Goal: Information Seeking & Learning: Learn about a topic

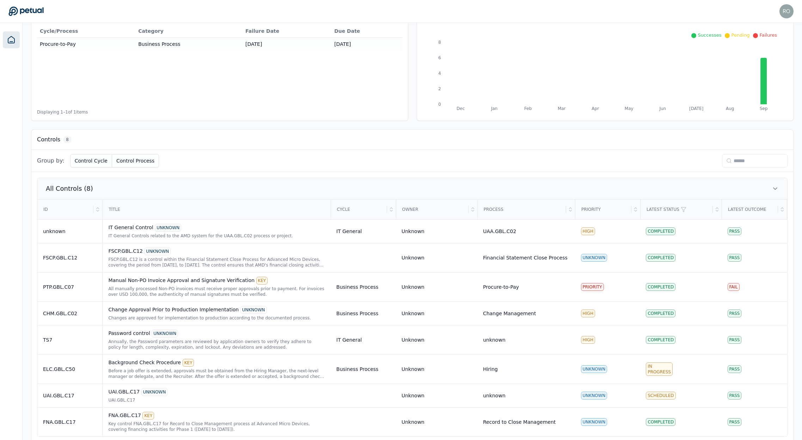
scroll to position [101, 0]
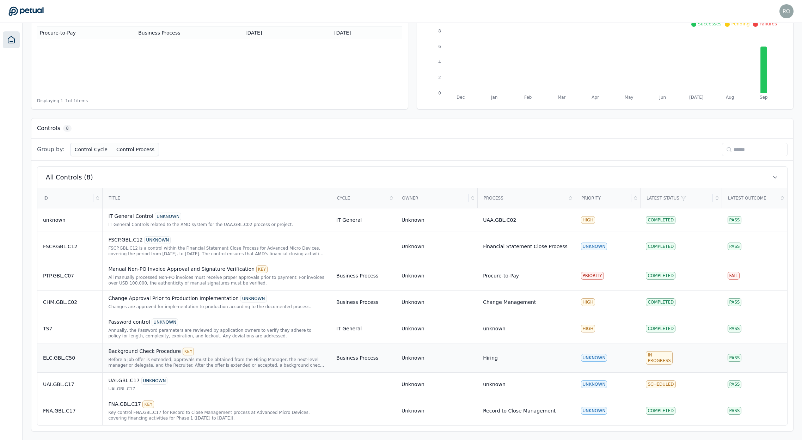
click at [156, 353] on div "Background Check Procedure KEY" at bounding box center [216, 351] width 217 height 8
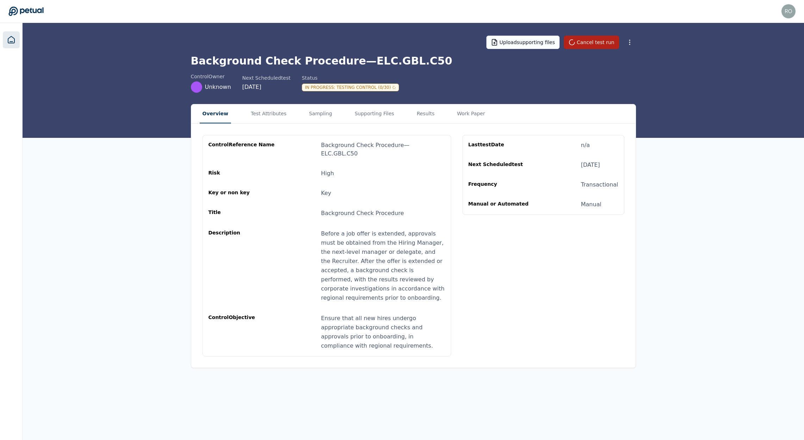
click at [13, 37] on icon at bounding box center [11, 40] width 8 height 8
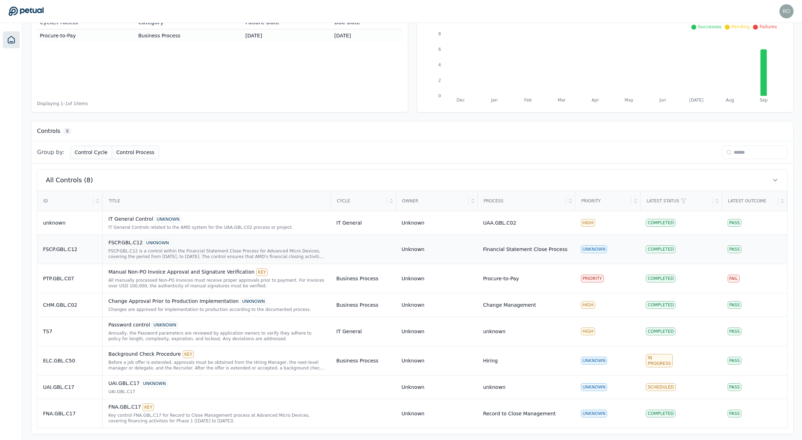
scroll to position [101, 0]
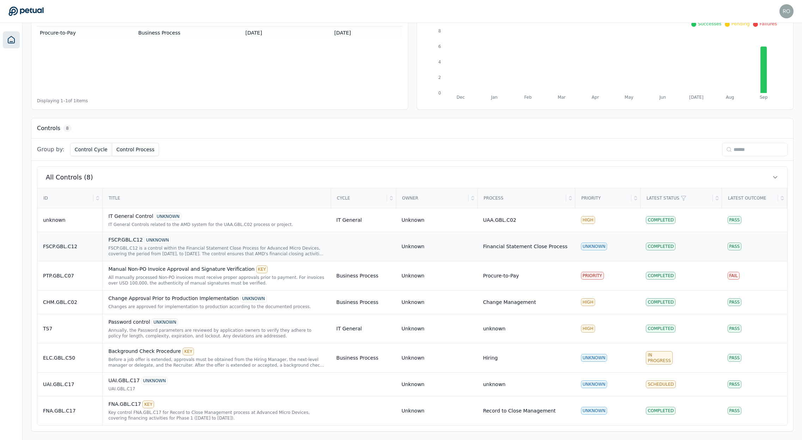
click at [132, 240] on div "FSCP.GBL.C12 UNKNOWN" at bounding box center [216, 240] width 217 height 8
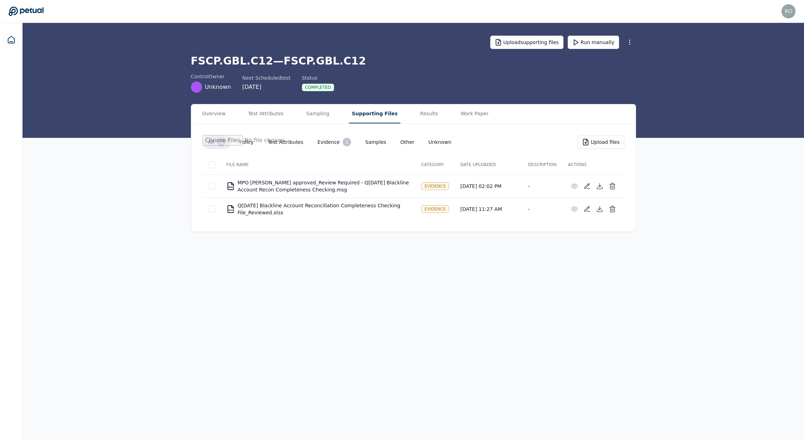
click at [350, 115] on button "Supporting Files" at bounding box center [374, 113] width 51 height 19
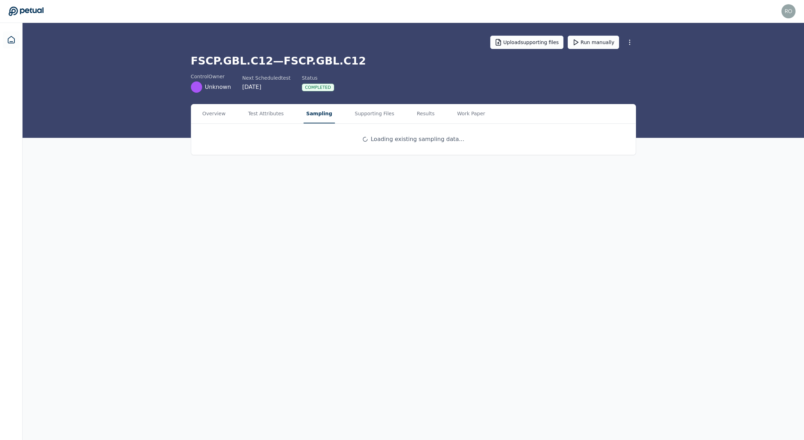
click at [311, 116] on button "Sampling" at bounding box center [320, 113] width 32 height 19
click at [423, 112] on button "Results" at bounding box center [424, 113] width 26 height 19
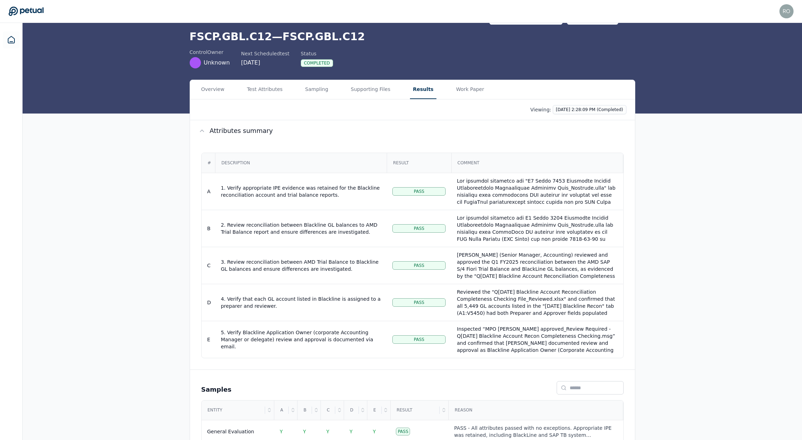
scroll to position [39, 0]
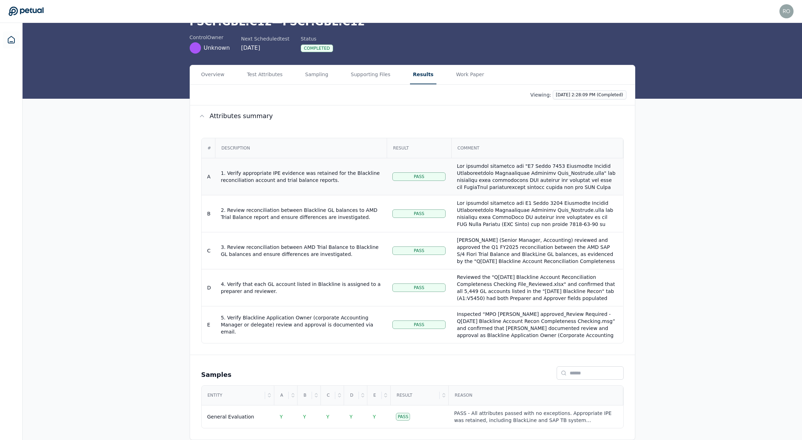
click at [304, 174] on div "1. Verify appropriate IPE evidence was retained for the Blackline reconciliatio…" at bounding box center [301, 176] width 160 height 14
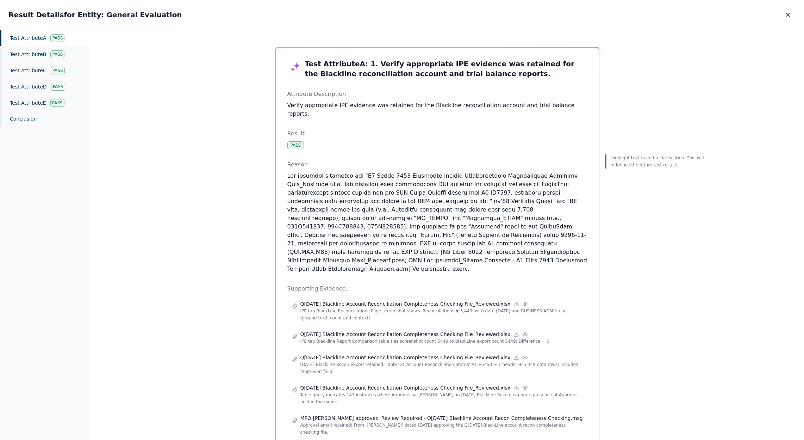
click at [649, 106] on div "Highlight text to add a clarification. This will influence the future test resu…" at bounding box center [655, 352] width 101 height 610
drag, startPoint x: 786, startPoint y: 14, endPoint x: 782, endPoint y: 18, distance: 5.0
click at [786, 14] on icon "button" at bounding box center [788, 14] width 7 height 7
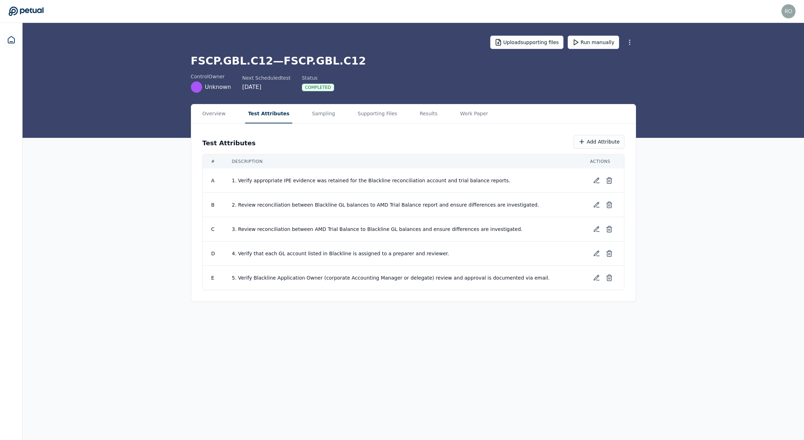
click at [250, 74] on main "Upload supporting files Run manually FSCP.GBL.C12 — FSCP.GBL.C12 control Owner …" at bounding box center [414, 231] width 782 height 417
click at [313, 120] on button "Sampling" at bounding box center [323, 113] width 29 height 19
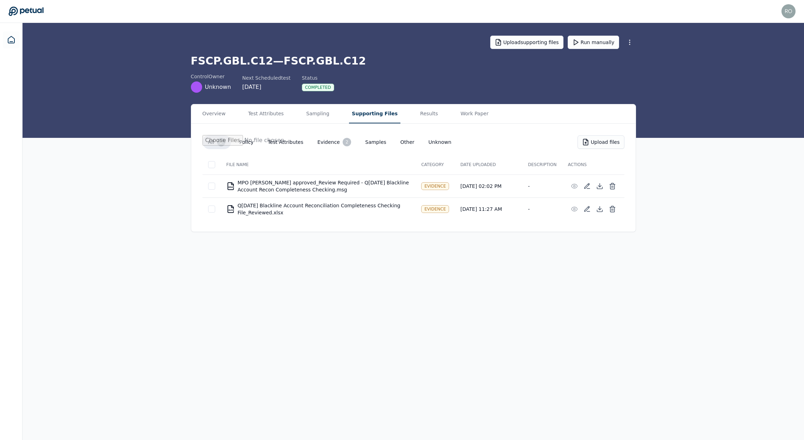
click at [359, 115] on button "Supporting Files" at bounding box center [374, 113] width 51 height 19
click at [599, 209] on icon at bounding box center [599, 208] width 3 height 1
click at [598, 185] on icon at bounding box center [599, 185] width 3 height 1
click at [286, 105] on div "Overview Test Attributes Sampling Supporting Files Results Work Paper" at bounding box center [413, 113] width 445 height 19
click at [275, 110] on button "Test Attributes" at bounding box center [265, 113] width 41 height 19
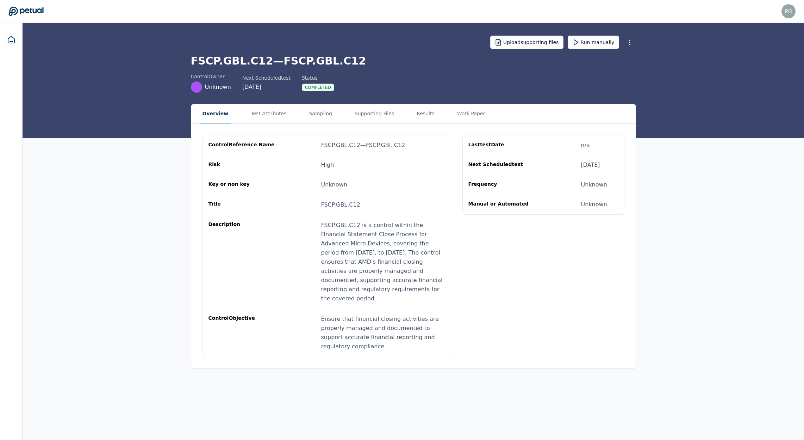
click at [223, 113] on button "Overview" at bounding box center [216, 113] width 32 height 19
click at [258, 111] on button "Test Attributes" at bounding box center [268, 113] width 41 height 19
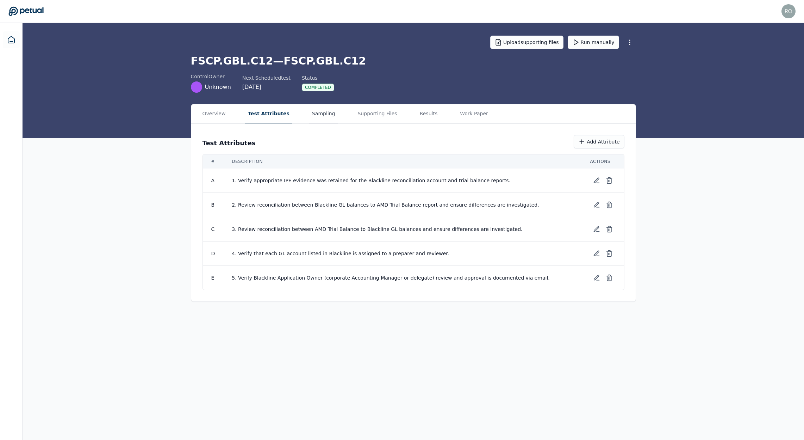
click at [309, 114] on button "Sampling" at bounding box center [323, 113] width 29 height 19
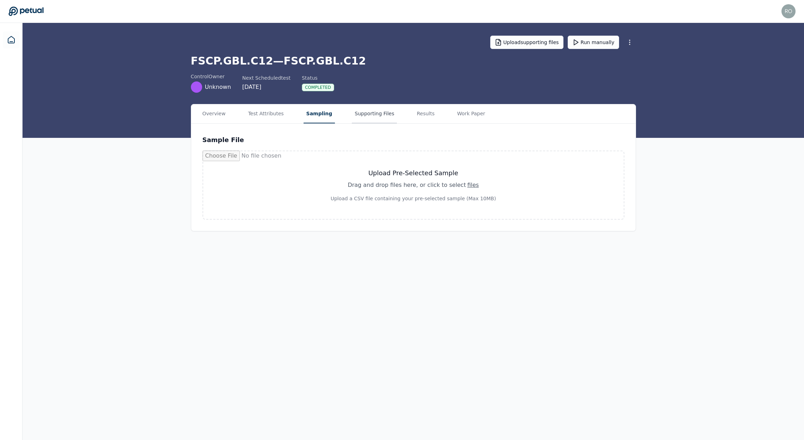
click at [352, 109] on button "Supporting Files" at bounding box center [374, 113] width 45 height 19
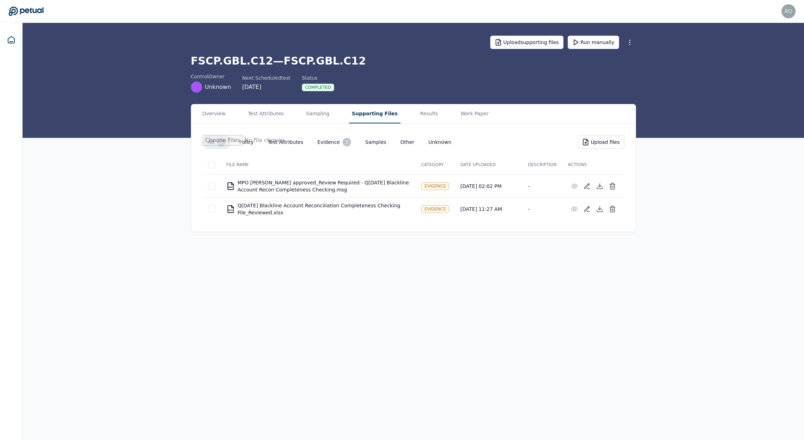
click at [506, 64] on h1 "FSCP.GBL.C12 — FSCP.GBL.C12" at bounding box center [413, 61] width 445 height 13
click at [11, 37] on icon at bounding box center [11, 40] width 8 height 8
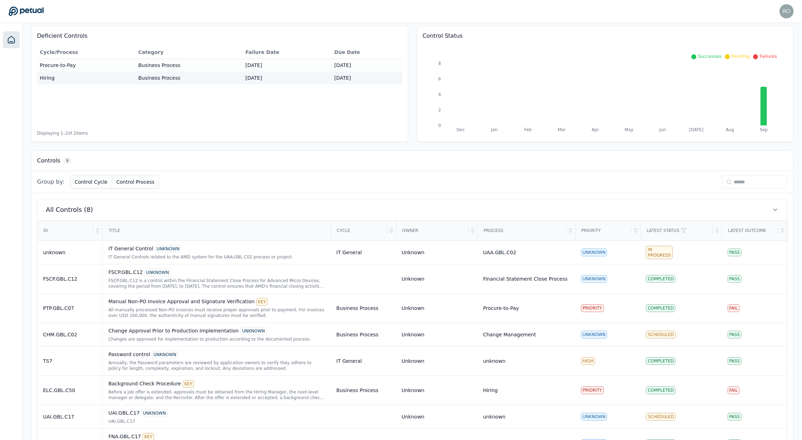
scroll to position [101, 0]
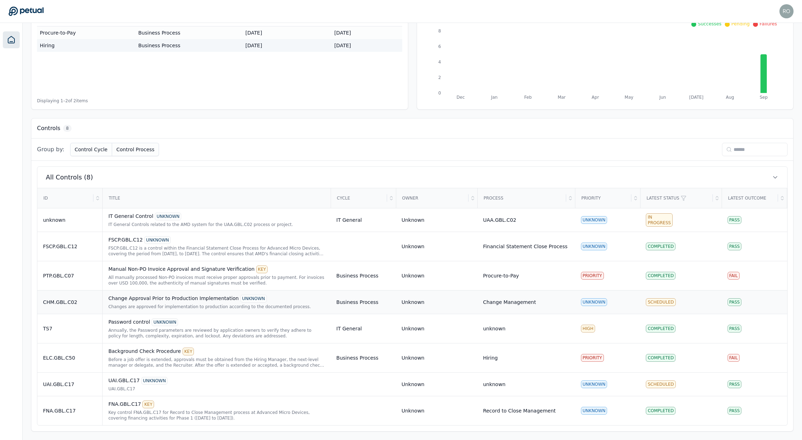
click at [185, 298] on div "Change Approval Prior to Production Implementation UNKNOWN" at bounding box center [216, 299] width 217 height 8
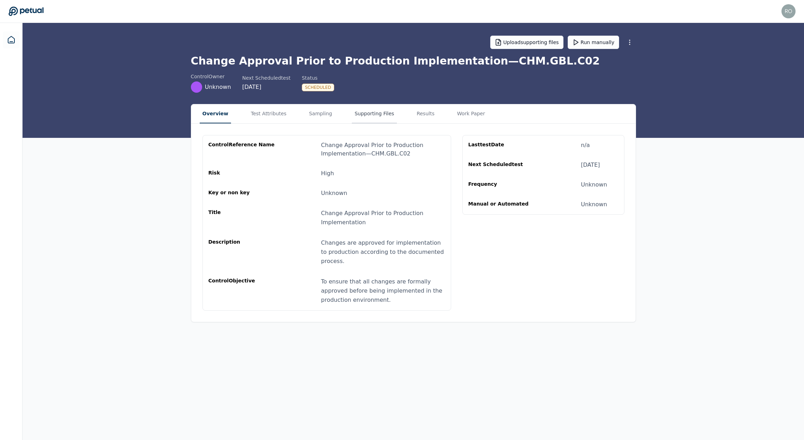
click at [372, 118] on button "Supporting Files" at bounding box center [374, 113] width 45 height 19
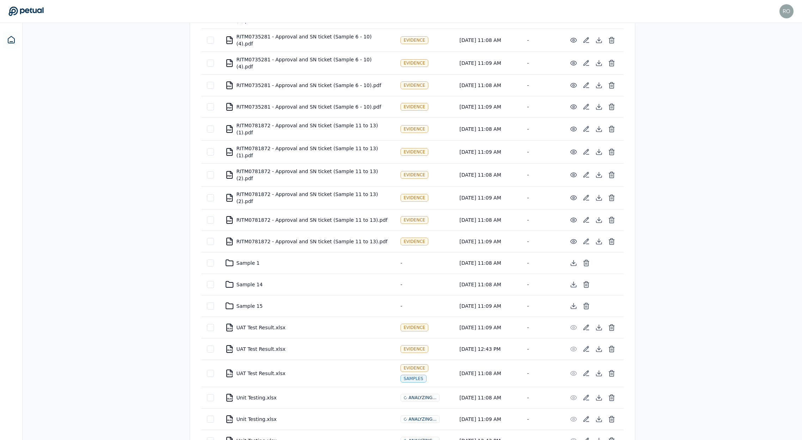
scroll to position [2694, 0]
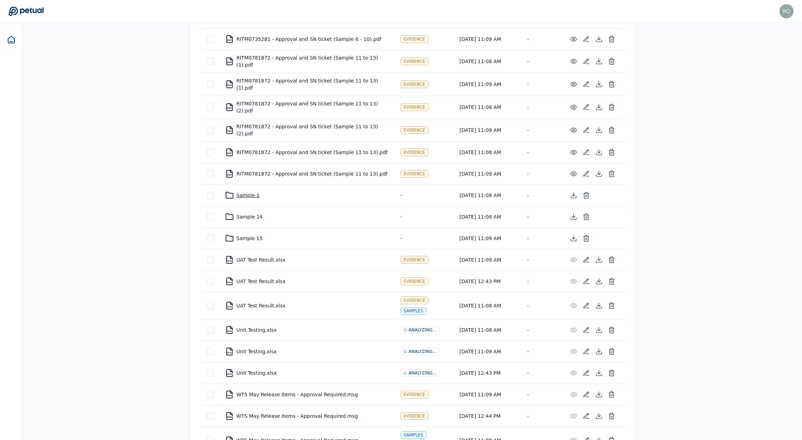
click at [250, 191] on div "Sample 1" at bounding box center [307, 195] width 164 height 8
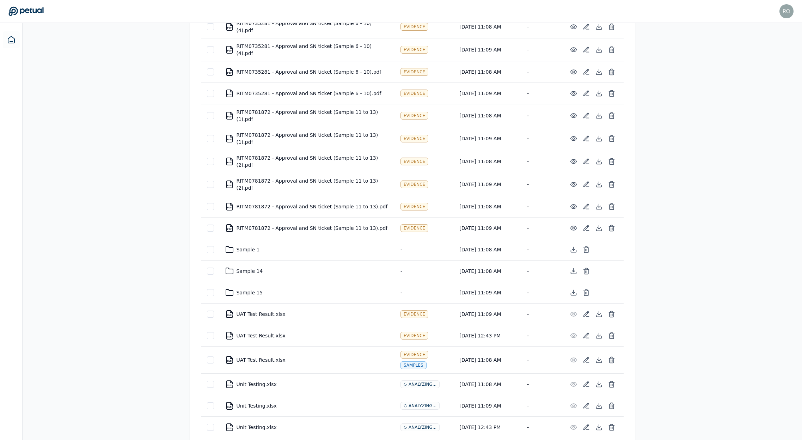
scroll to position [2642, 0]
click at [249, 265] on div "Sample 14" at bounding box center [307, 269] width 164 height 8
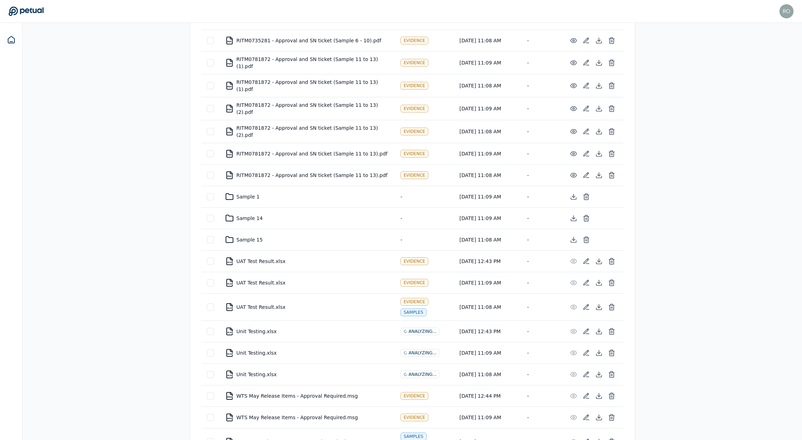
scroll to position [2694, 0]
click at [242, 234] on div "Sample 15" at bounding box center [307, 238] width 164 height 8
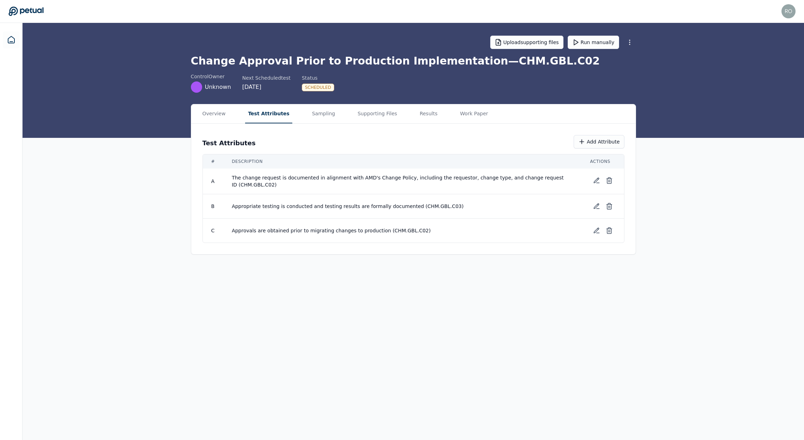
click at [258, 114] on button "Test Attributes" at bounding box center [268, 113] width 47 height 19
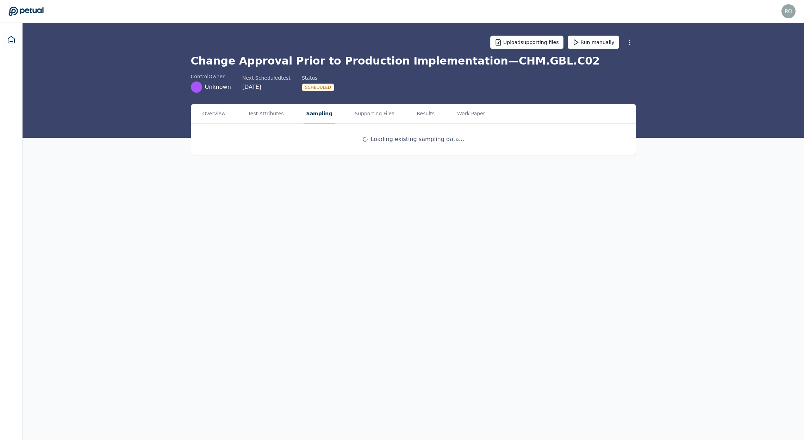
click at [316, 112] on button "Sampling" at bounding box center [320, 113] width 32 height 19
click at [598, 163] on icon at bounding box center [599, 163] width 6 height 6
click at [374, 115] on button "Supporting Files" at bounding box center [374, 113] width 45 height 19
